Goal: Transaction & Acquisition: Download file/media

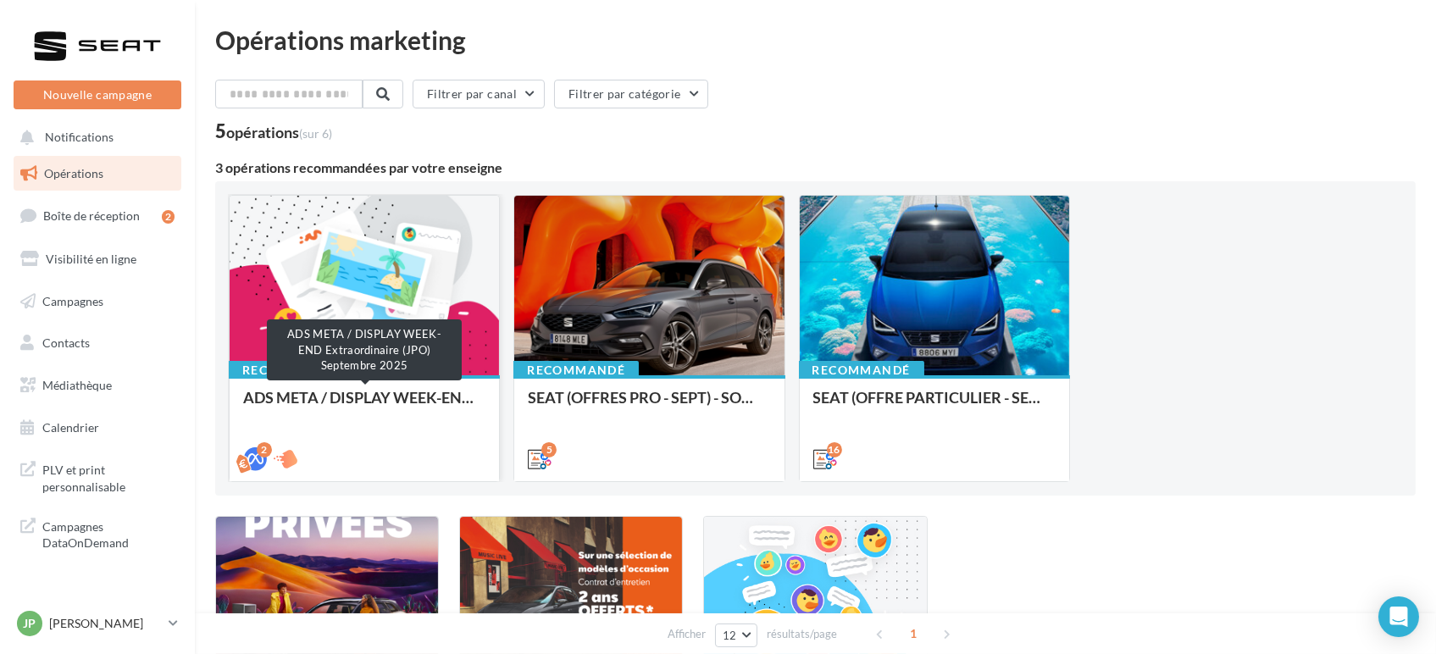
click at [365, 406] on div "ADS META / DISPLAY WEEK-END Extraordinaire (JPO) Septembre 2025" at bounding box center [364, 406] width 242 height 34
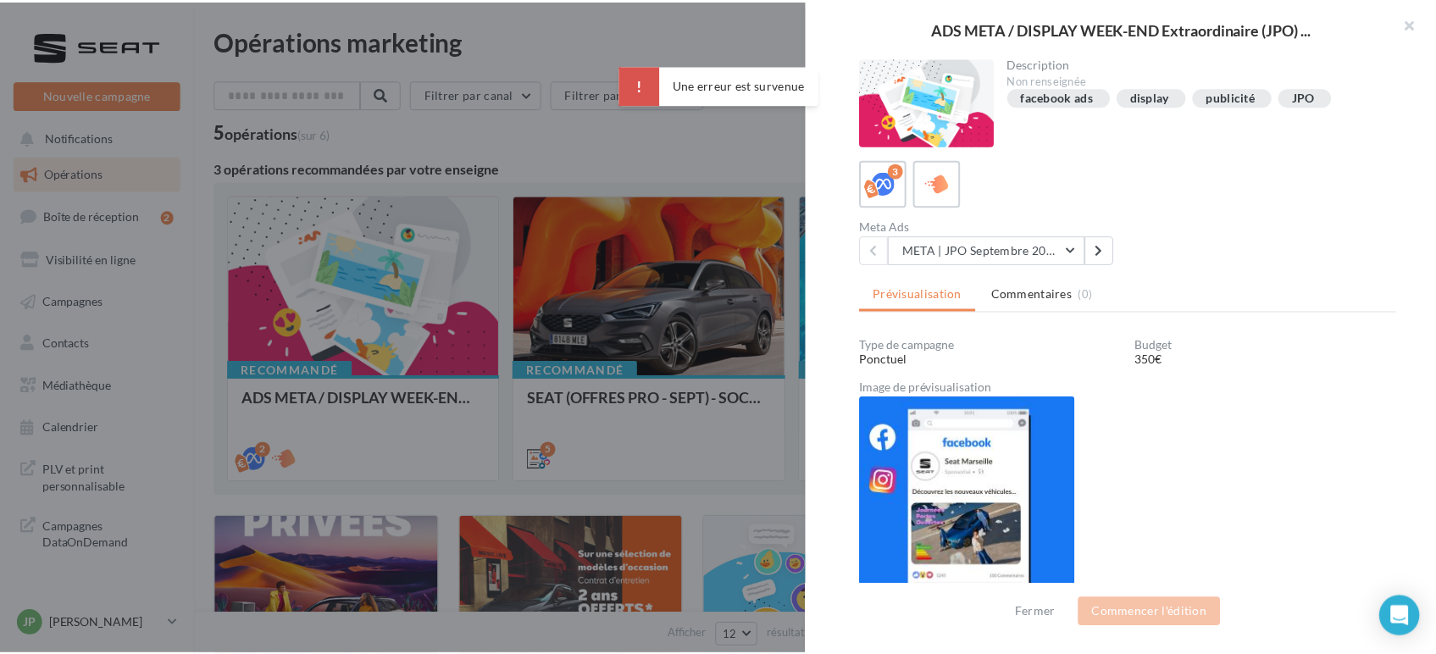
scroll to position [192, 0]
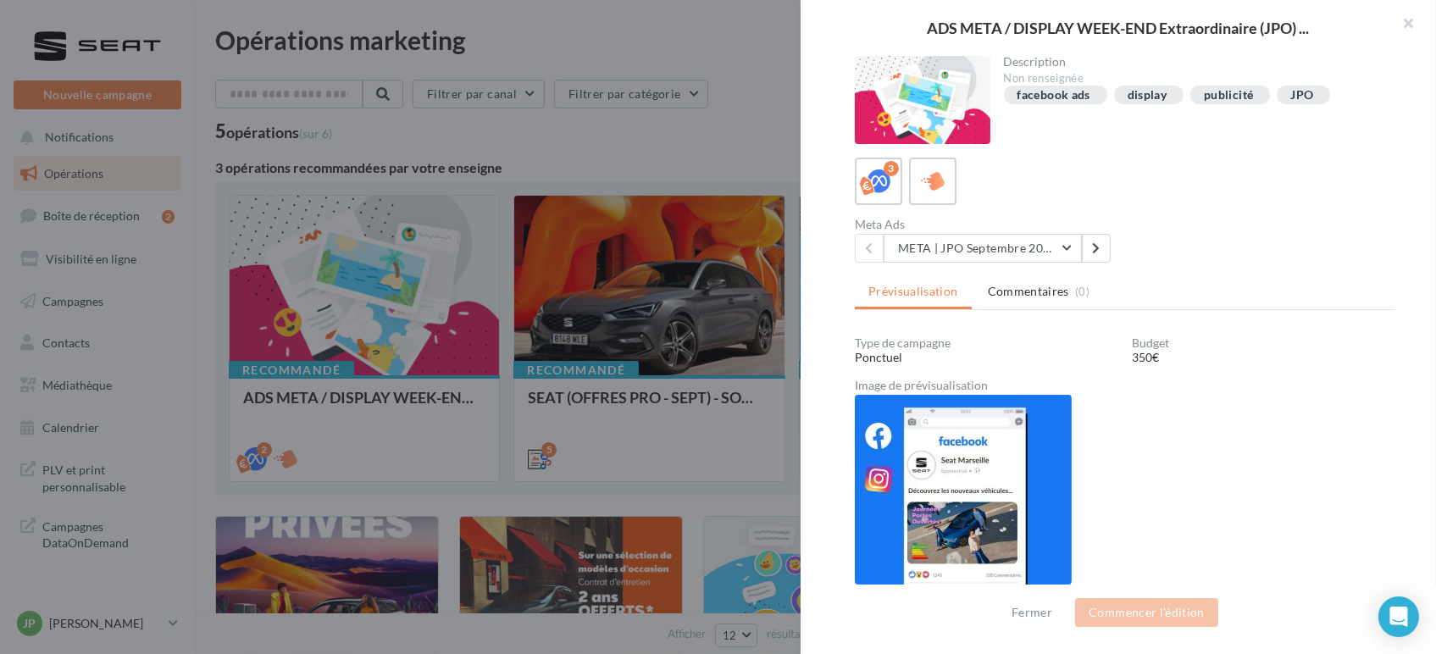
click at [629, 446] on div at bounding box center [718, 327] width 1436 height 654
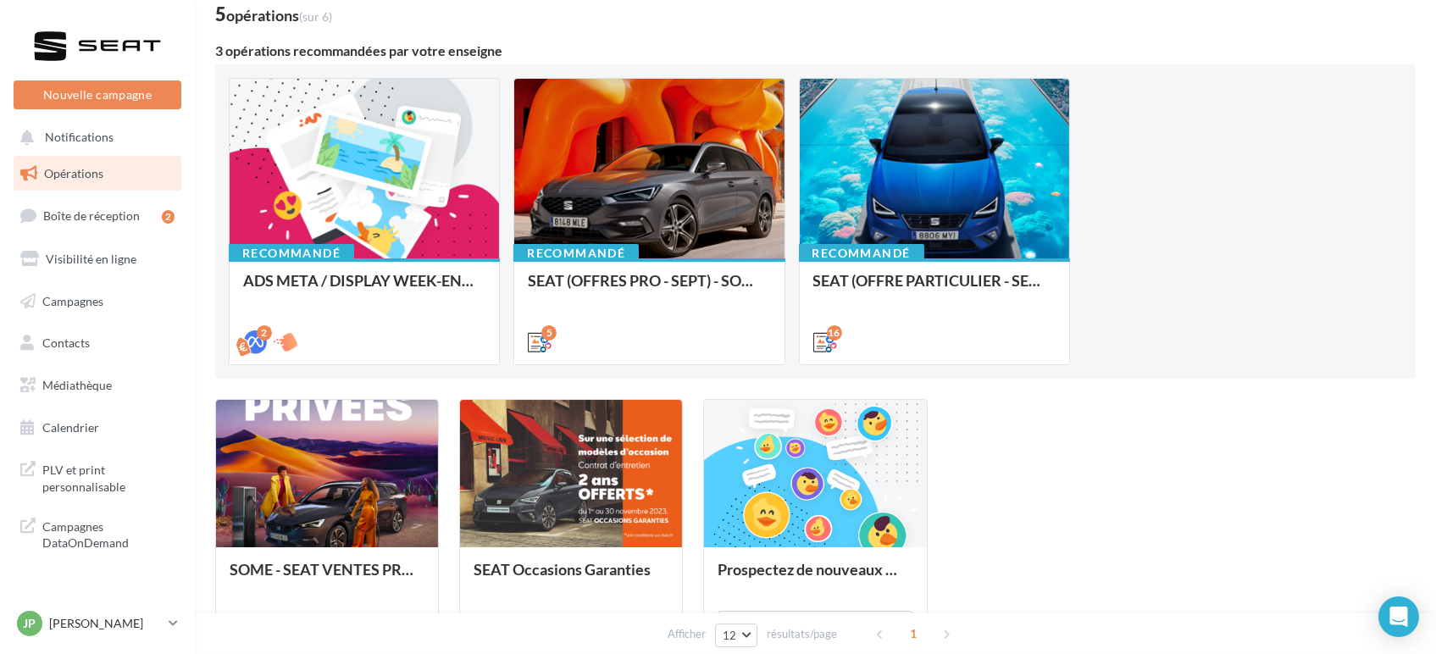
scroll to position [163, 0]
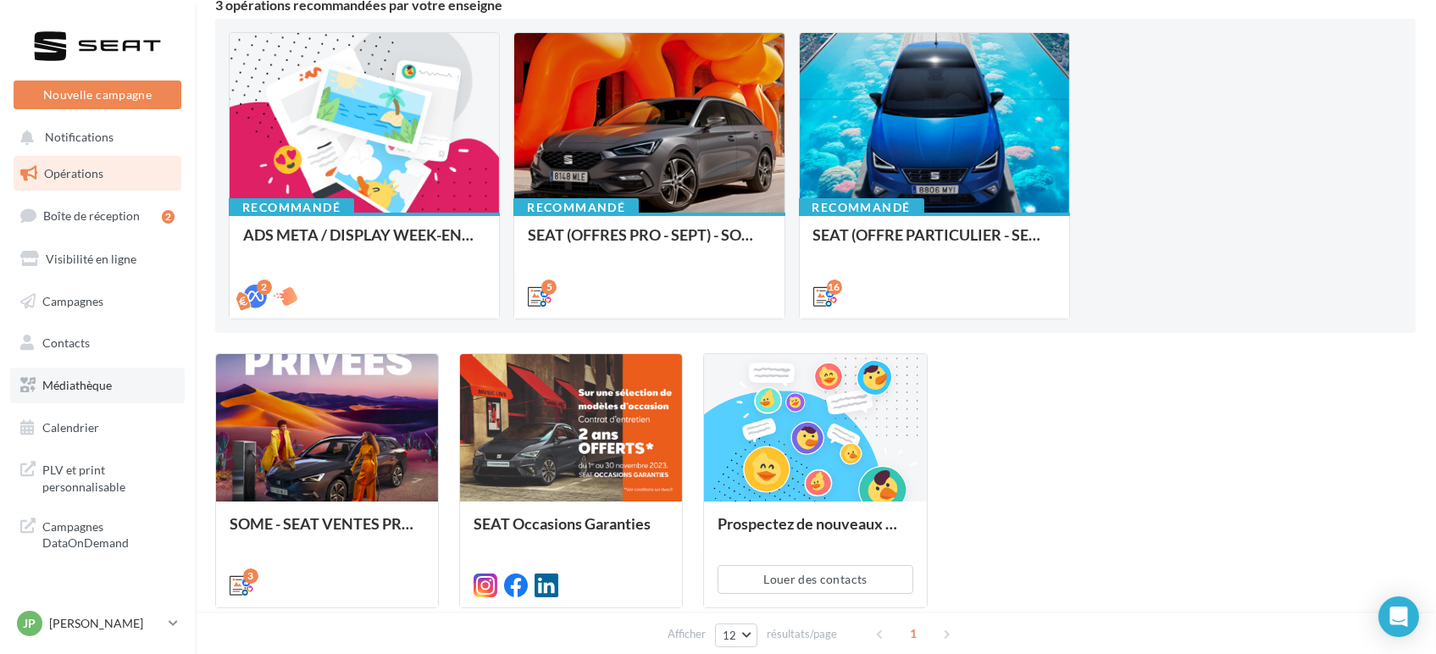
click at [63, 389] on span "Médiathèque" at bounding box center [76, 385] width 69 height 14
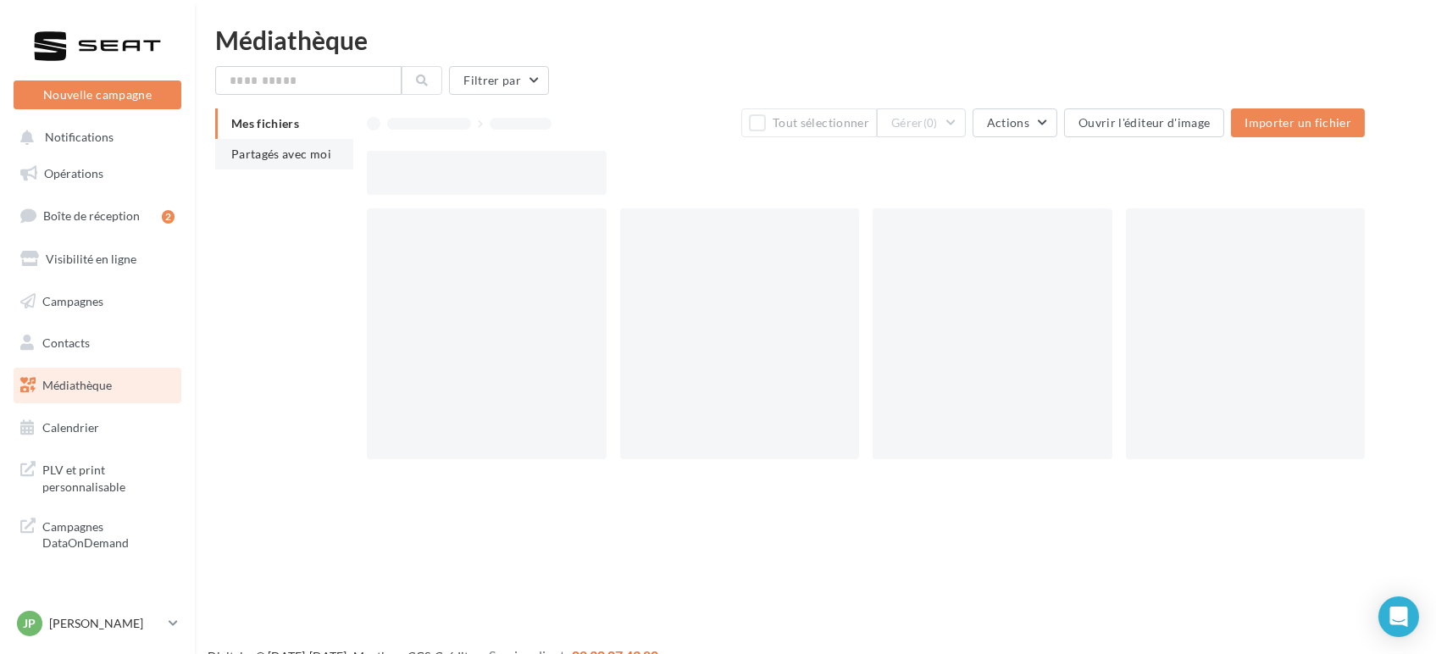
click at [280, 160] on span "Partagés avec moi" at bounding box center [281, 154] width 100 height 14
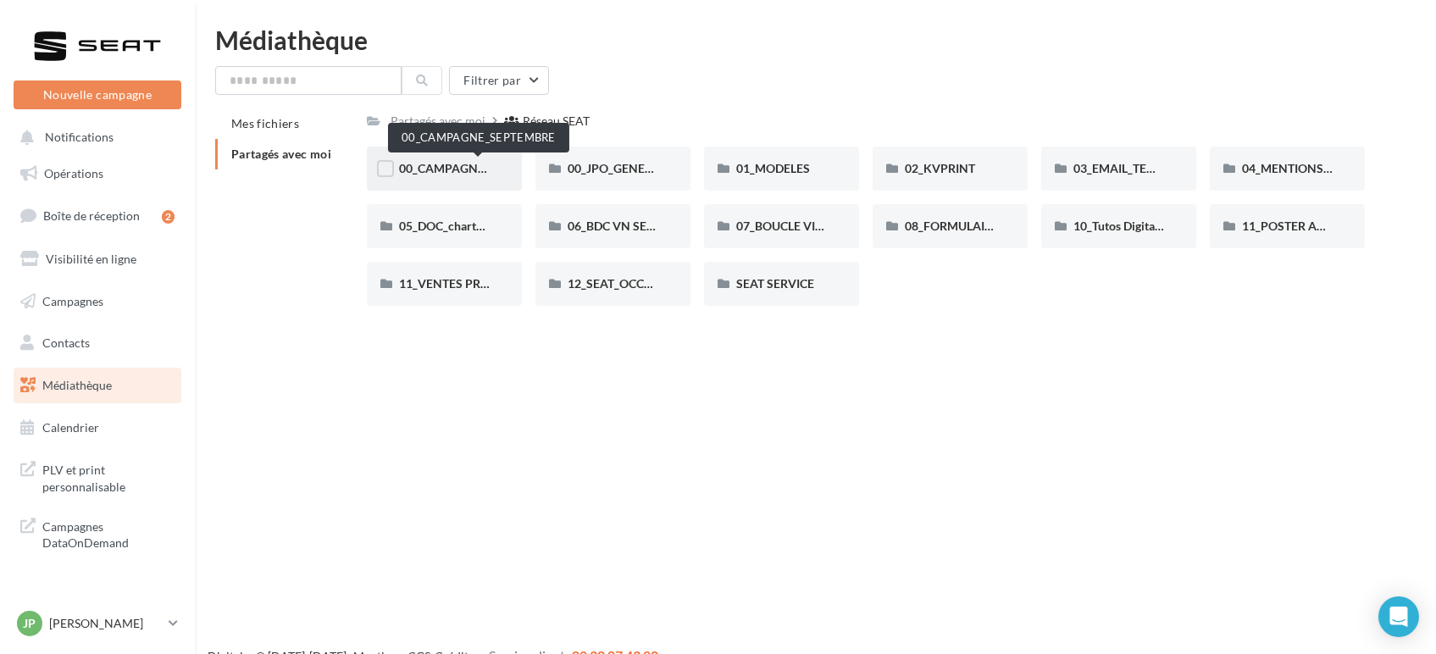
click at [448, 175] on span "00_CAMPAGNE_SEPTEMBRE" at bounding box center [478, 168] width 158 height 14
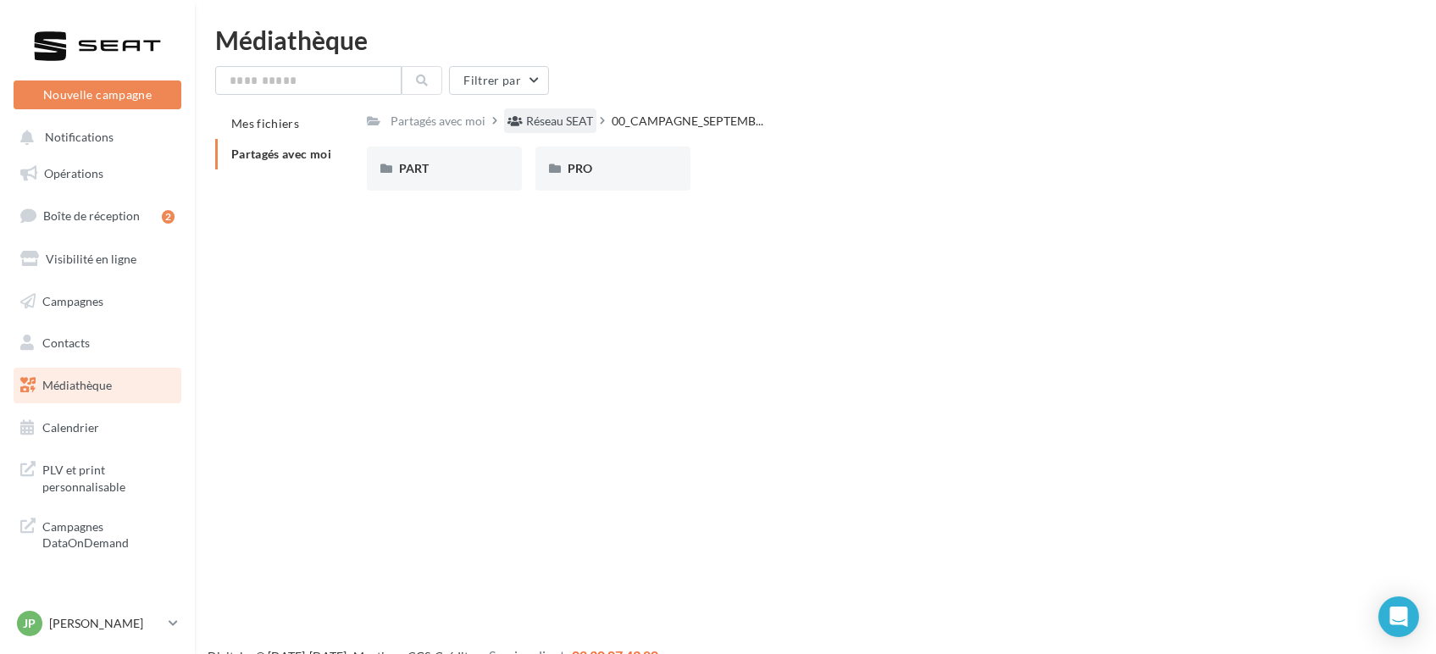
click at [536, 122] on div "Réseau SEAT" at bounding box center [559, 121] width 67 height 17
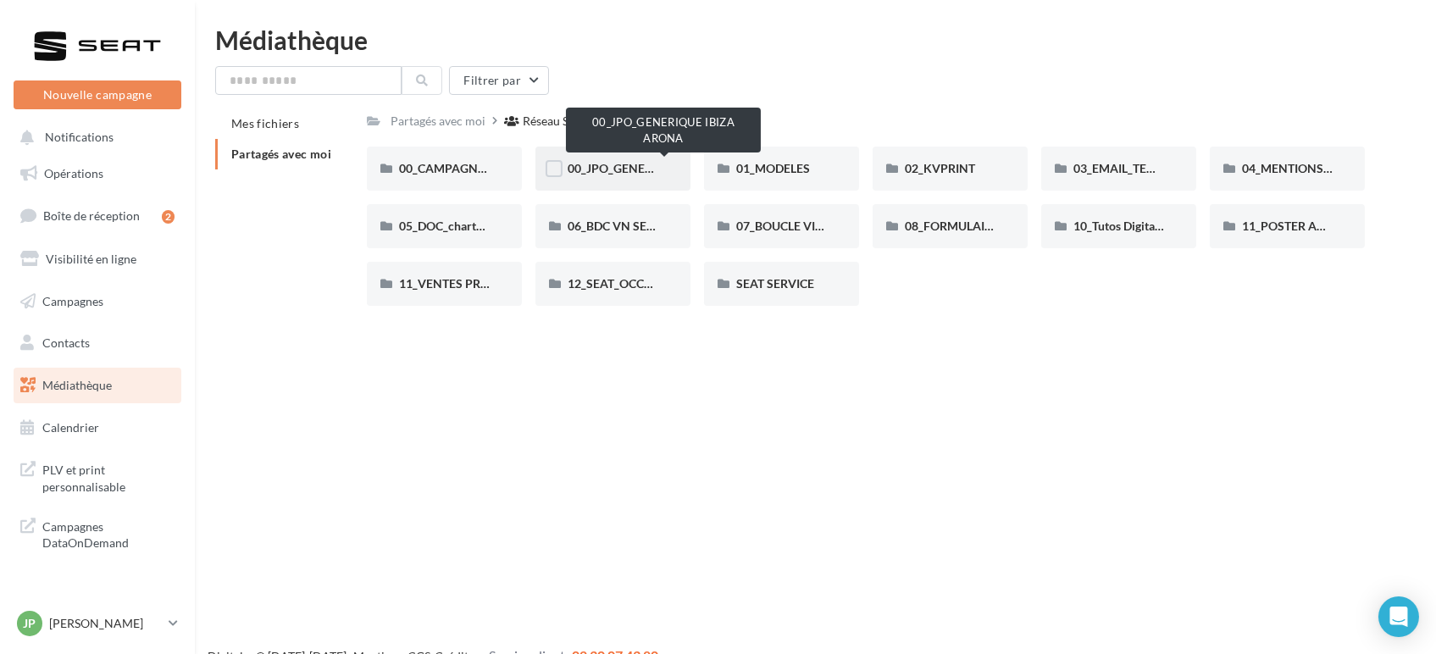
click at [587, 161] on span "00_JPO_GENERIQUE IBIZA ARONA" at bounding box center [664, 168] width 192 height 14
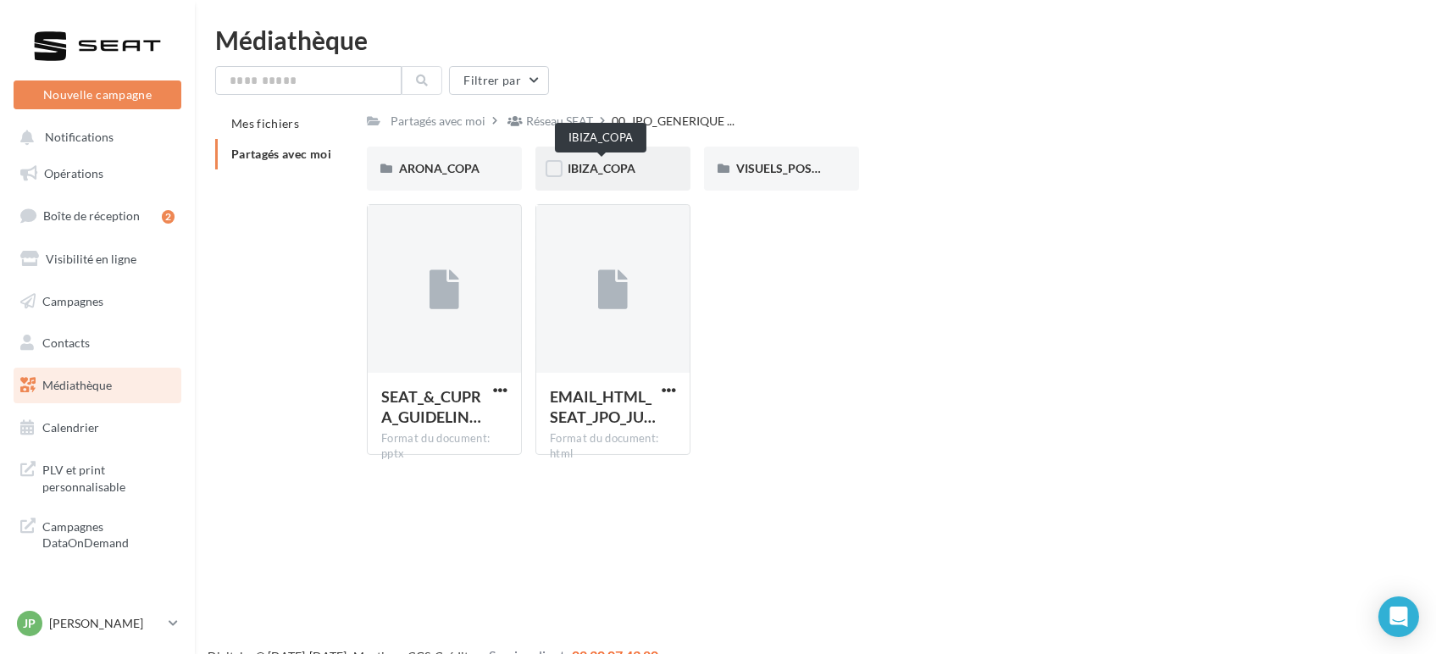
click at [608, 166] on span "IBIZA_COPA" at bounding box center [602, 168] width 68 height 14
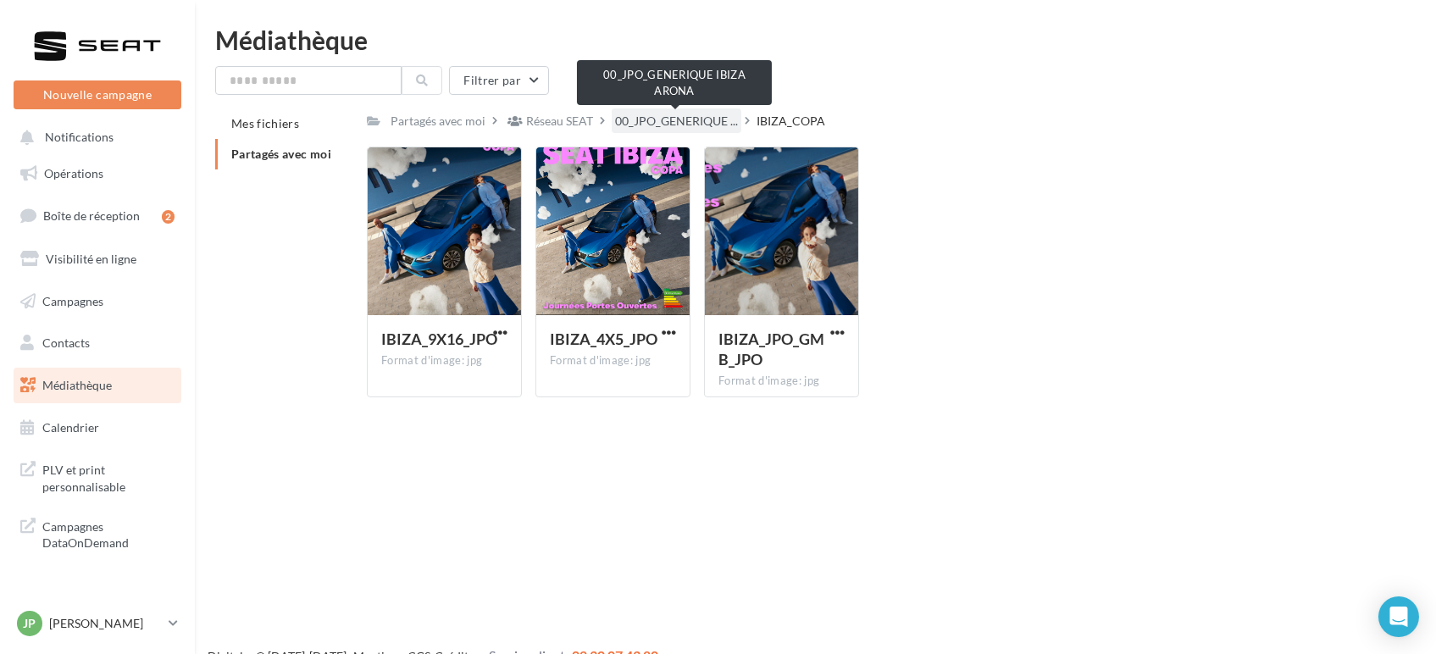
click at [712, 126] on span "00_JPO_GENERIQUE ..." at bounding box center [676, 121] width 123 height 17
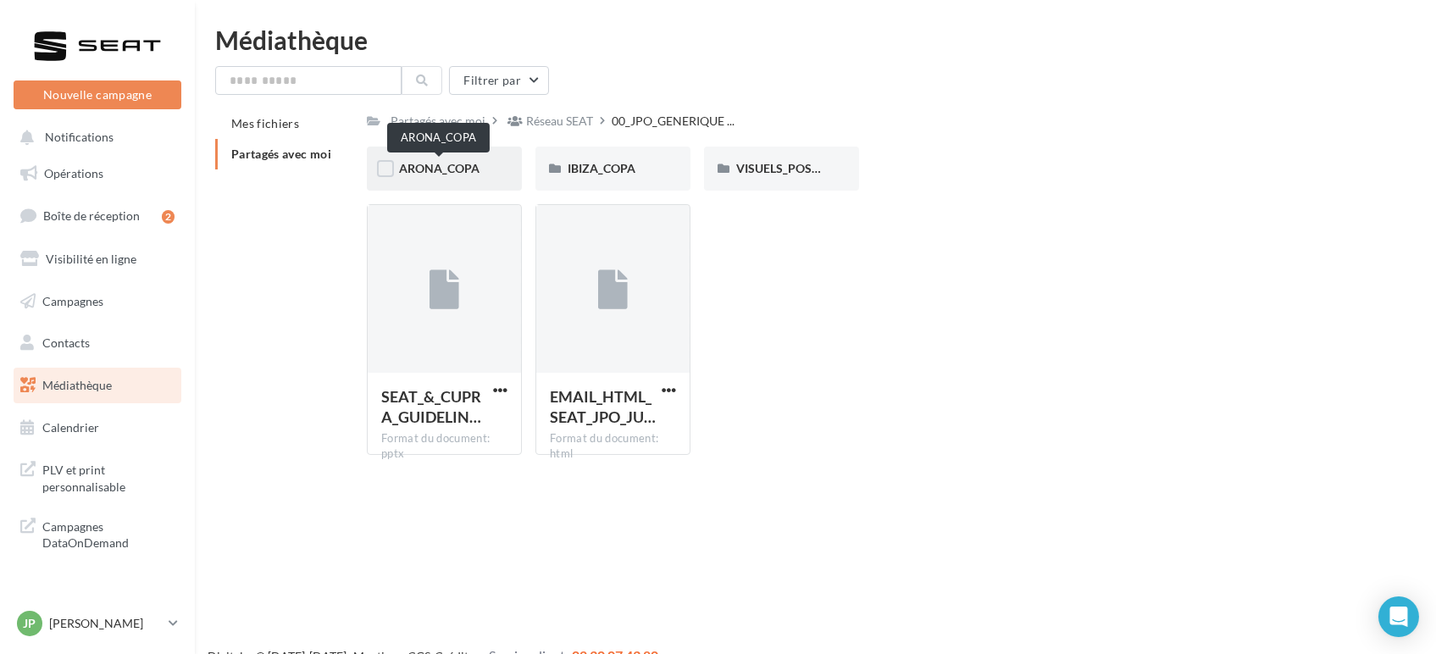
click at [450, 170] on span "ARONA_COPA" at bounding box center [439, 168] width 81 height 14
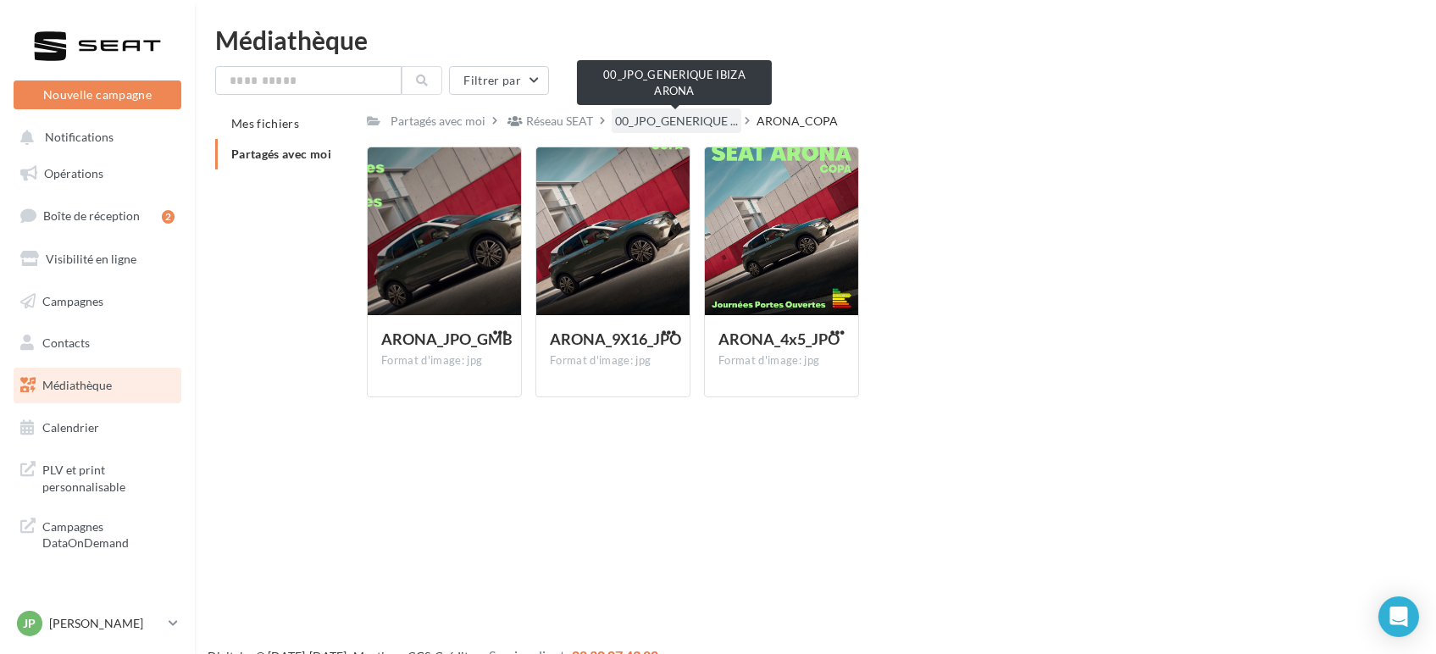
click at [627, 114] on span "00_JPO_GENERIQUE ..." at bounding box center [676, 121] width 123 height 17
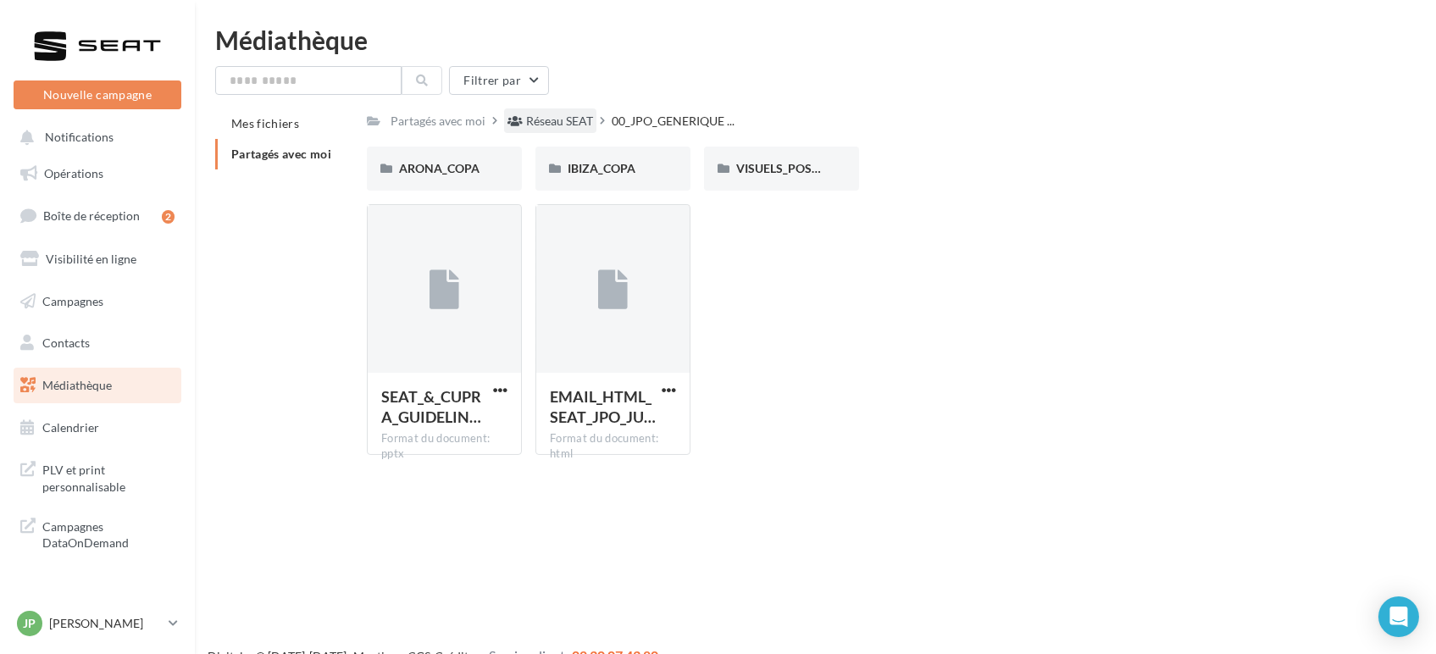
click at [571, 125] on div "Réseau SEAT" at bounding box center [559, 121] width 67 height 17
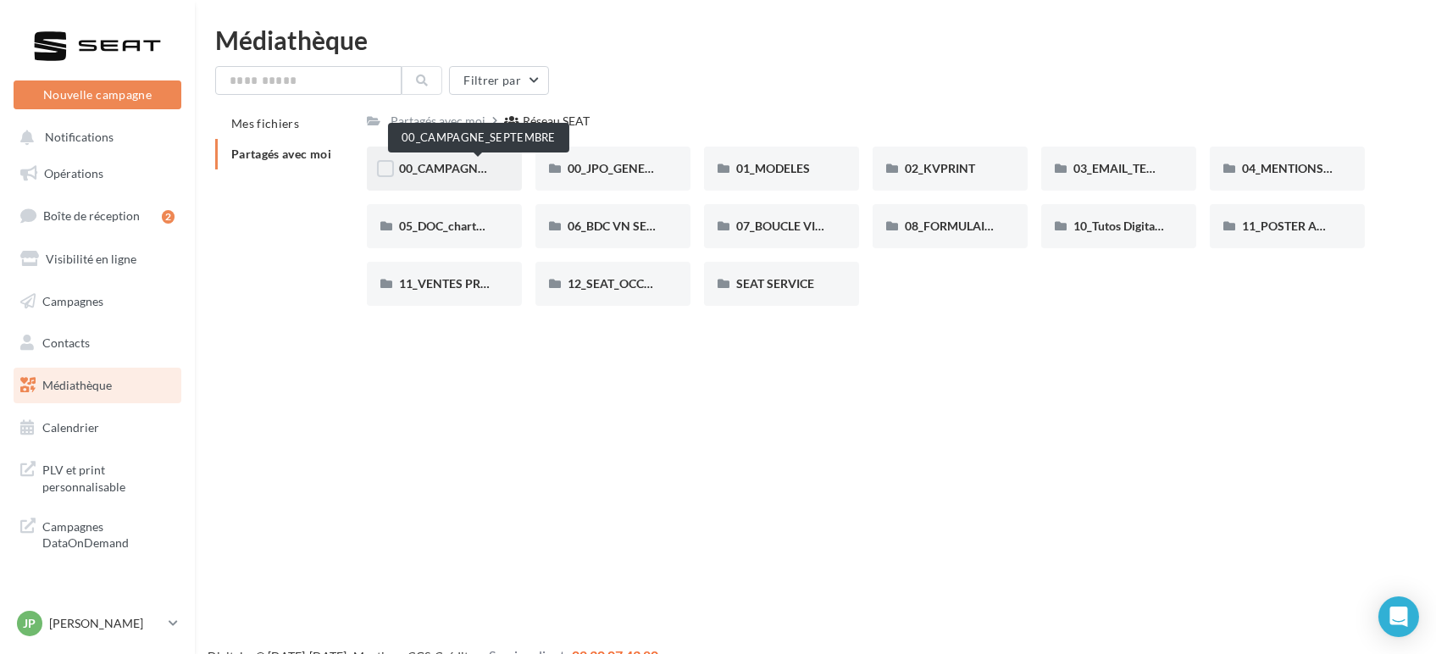
click at [425, 162] on span "00_CAMPAGNE_SEPTEMBRE" at bounding box center [478, 168] width 158 height 14
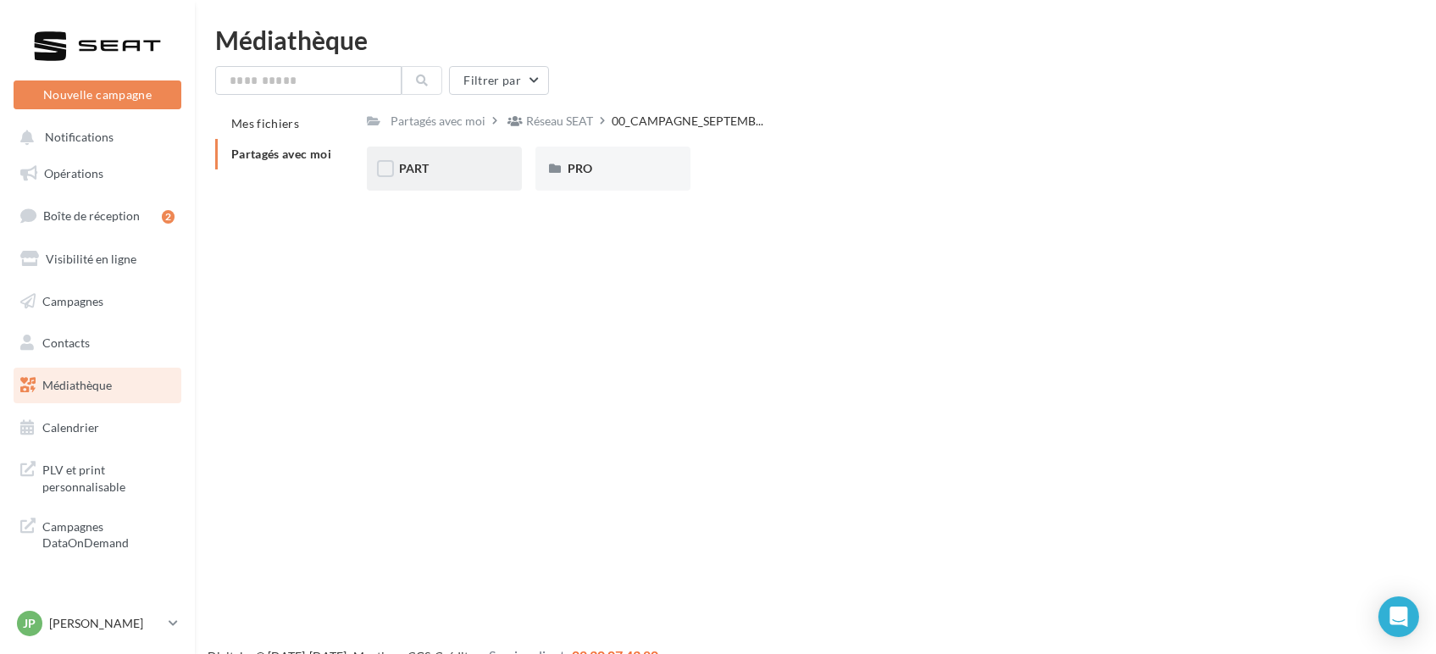
click at [438, 164] on div "PART" at bounding box center [444, 168] width 91 height 17
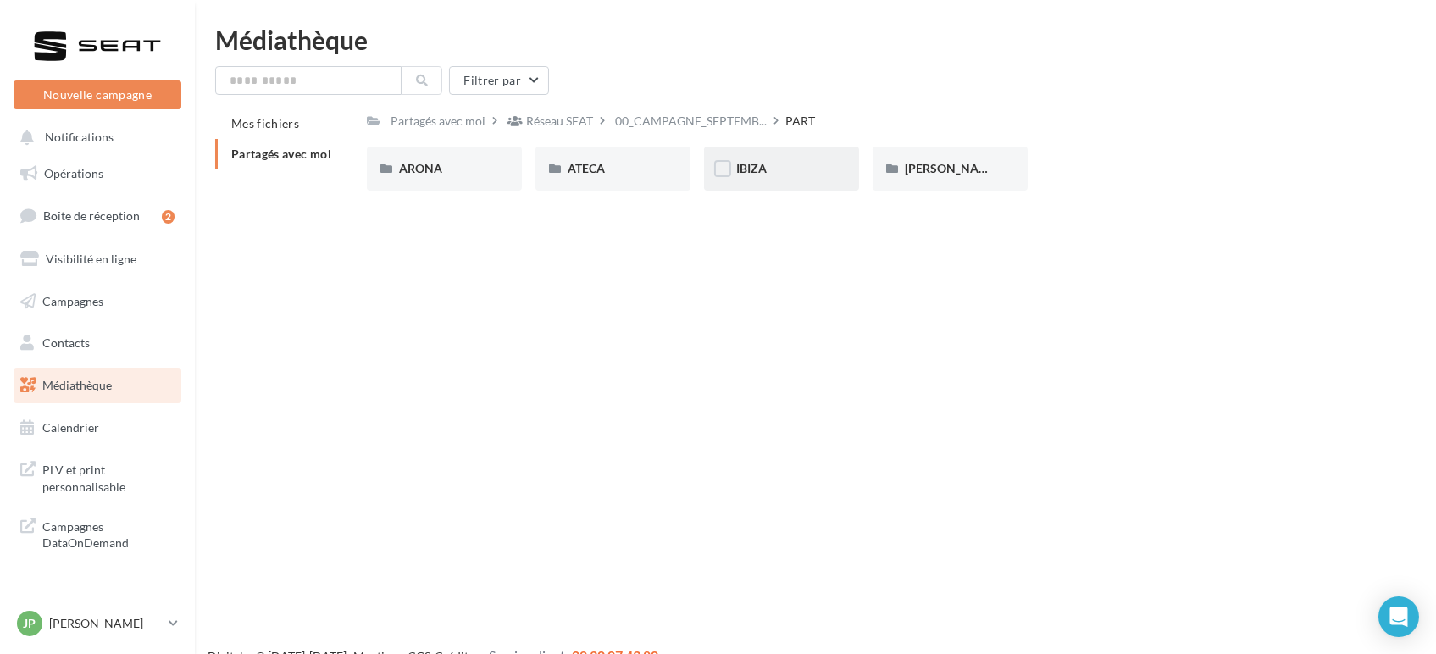
click at [769, 167] on div "IBIZA" at bounding box center [781, 168] width 91 height 17
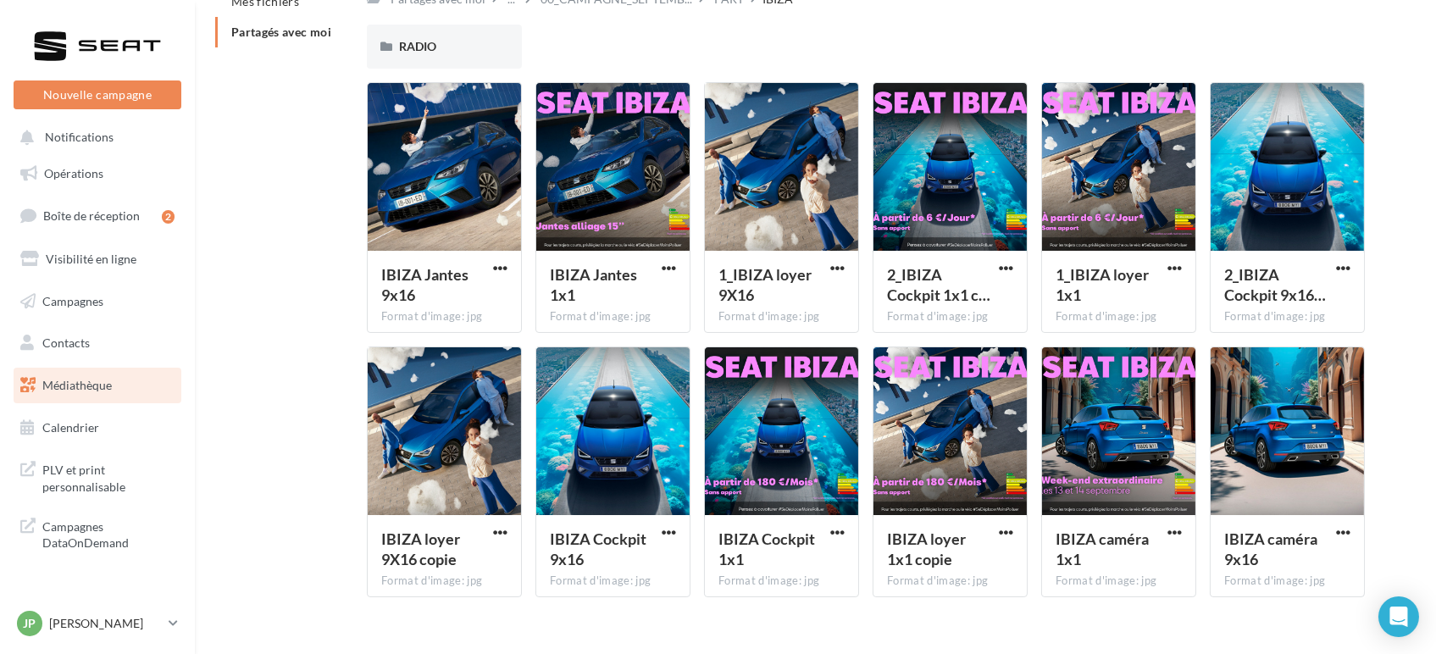
scroll to position [150, 0]
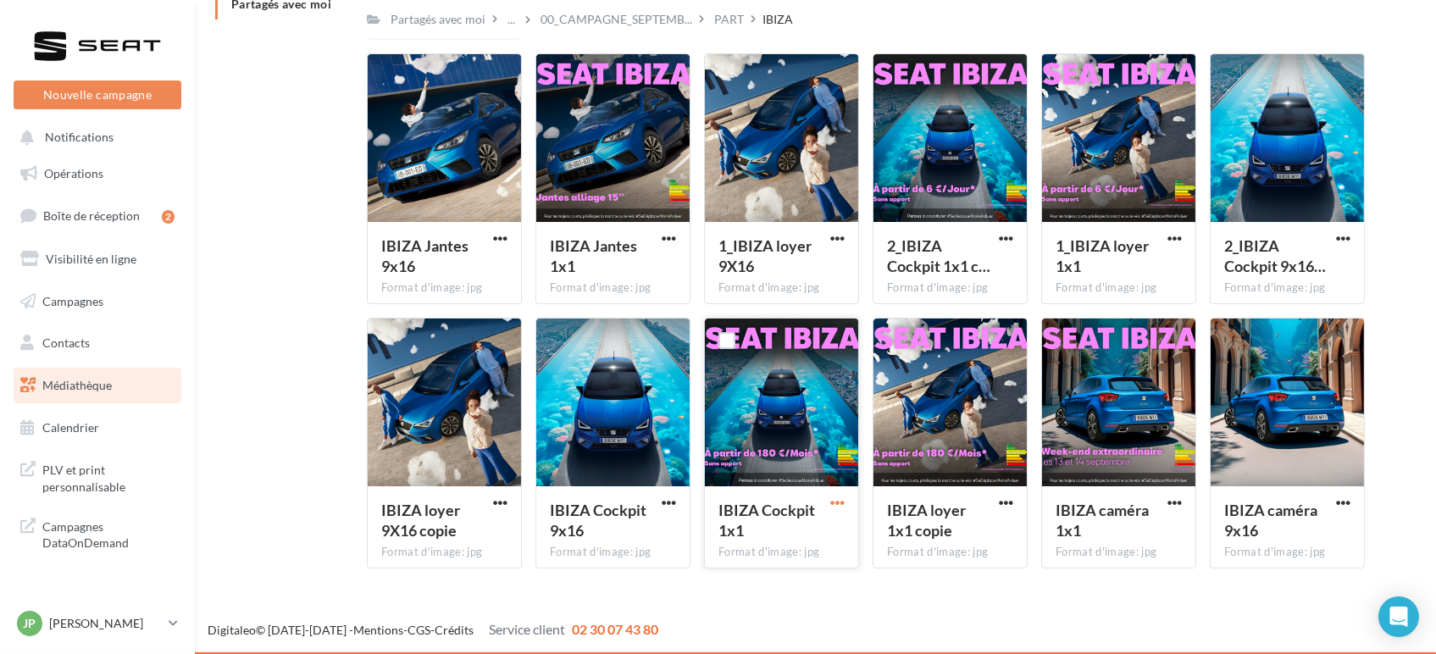
click at [830, 500] on span "button" at bounding box center [837, 503] width 14 height 14
click at [730, 524] on button "Télécharger" at bounding box center [763, 537] width 169 height 44
click at [73, 625] on p "[PERSON_NAME]" at bounding box center [105, 623] width 113 height 17
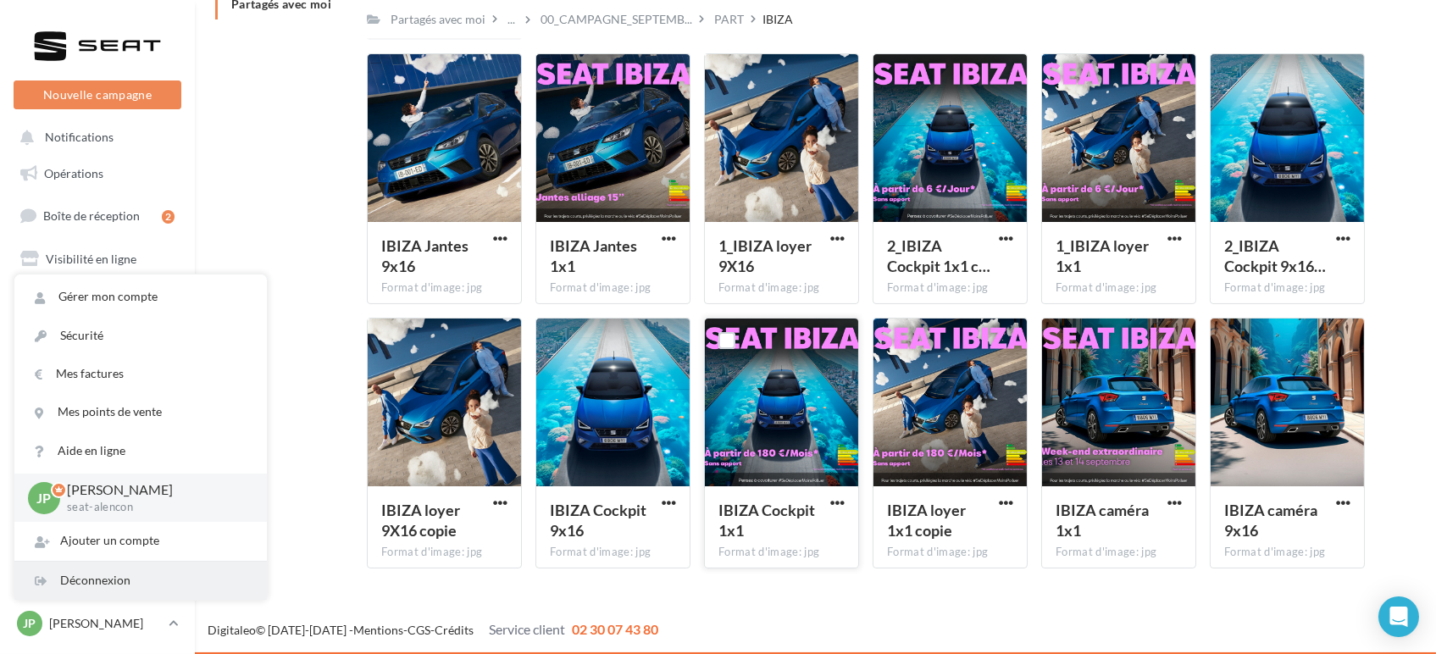
click at [75, 581] on div "Déconnexion" at bounding box center [140, 581] width 253 height 38
